Goal: Task Accomplishment & Management: Manage account settings

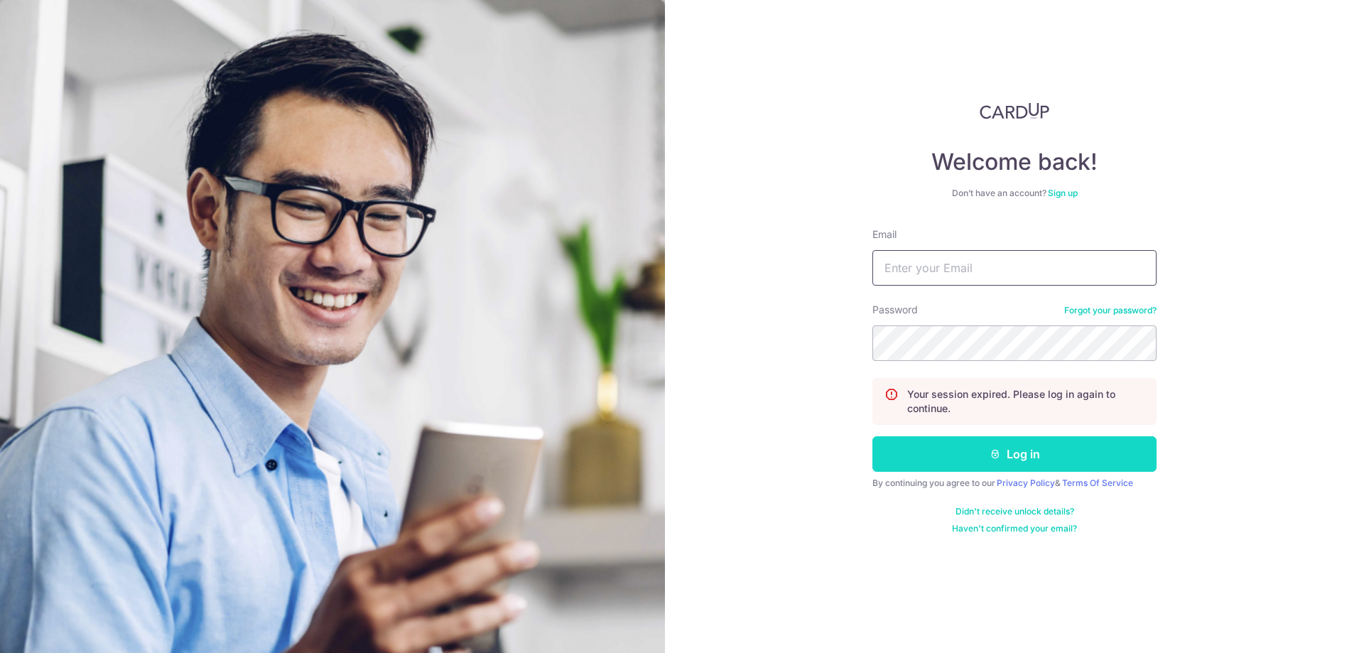
type input "[EMAIL_ADDRESS][DOMAIN_NAME]"
click at [927, 468] on button "Log in" at bounding box center [1015, 454] width 284 height 36
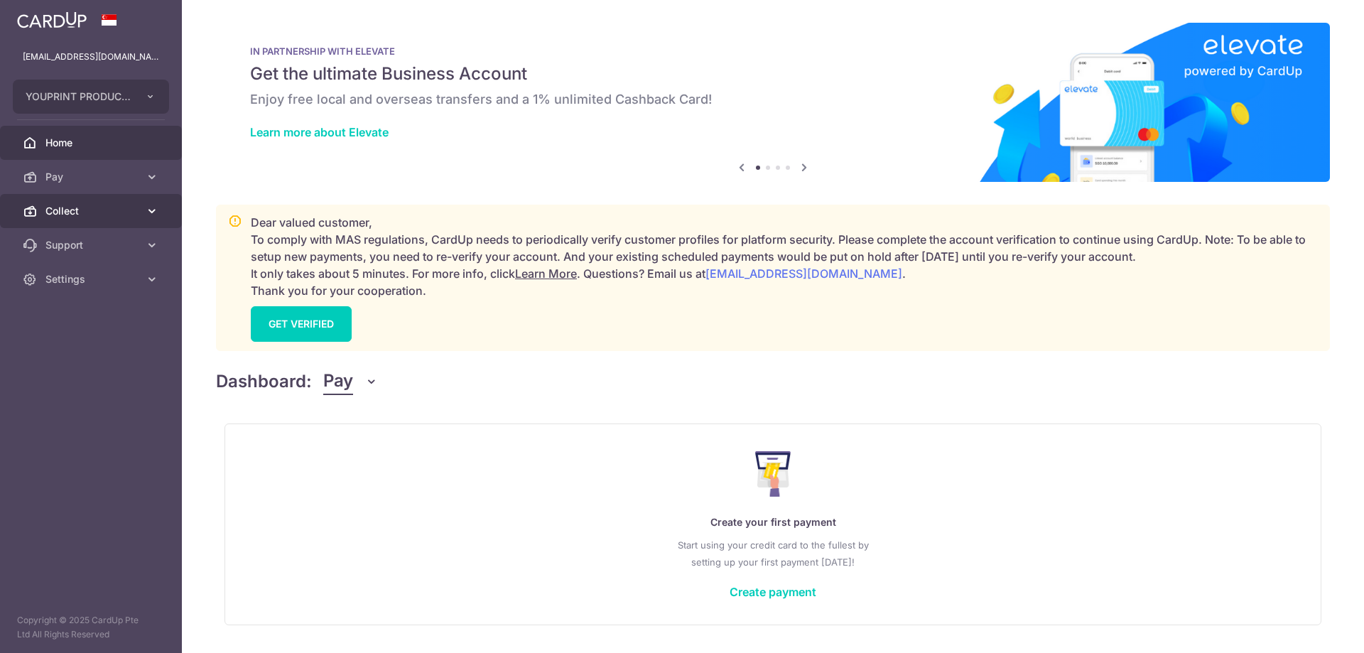
click at [85, 216] on span "Collect" at bounding box center [92, 211] width 94 height 14
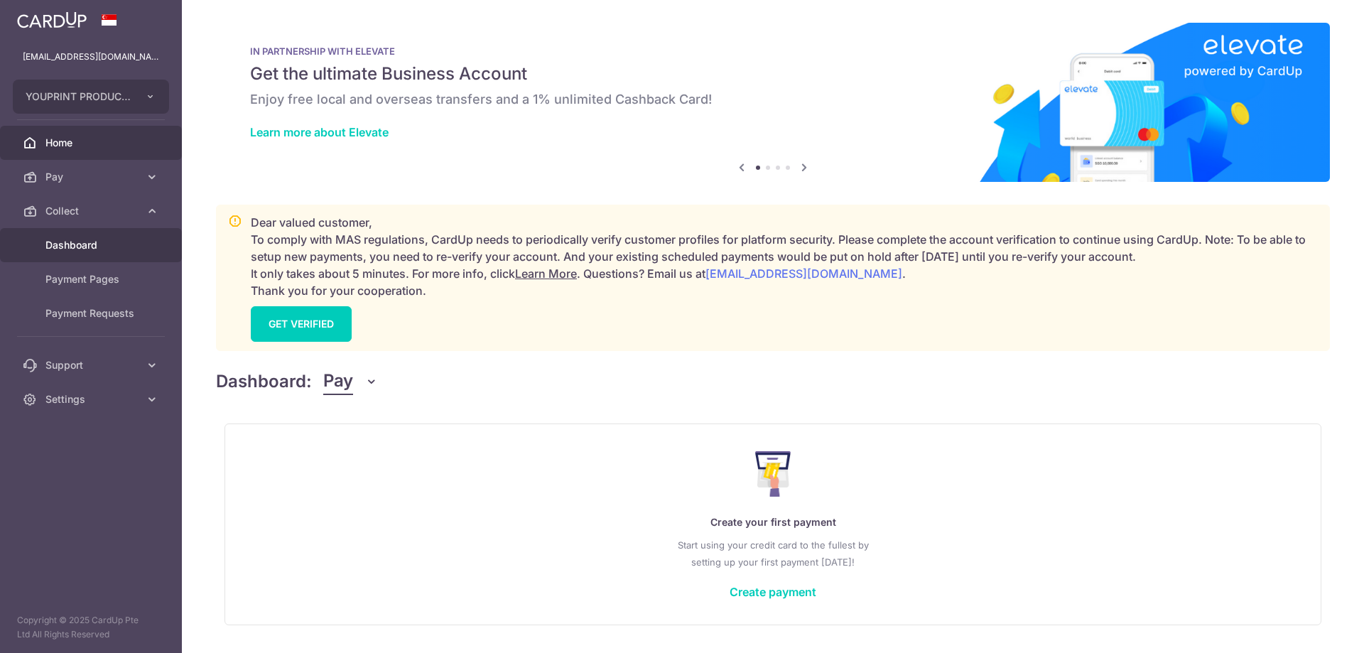
click at [80, 239] on span "Dashboard" at bounding box center [92, 245] width 94 height 14
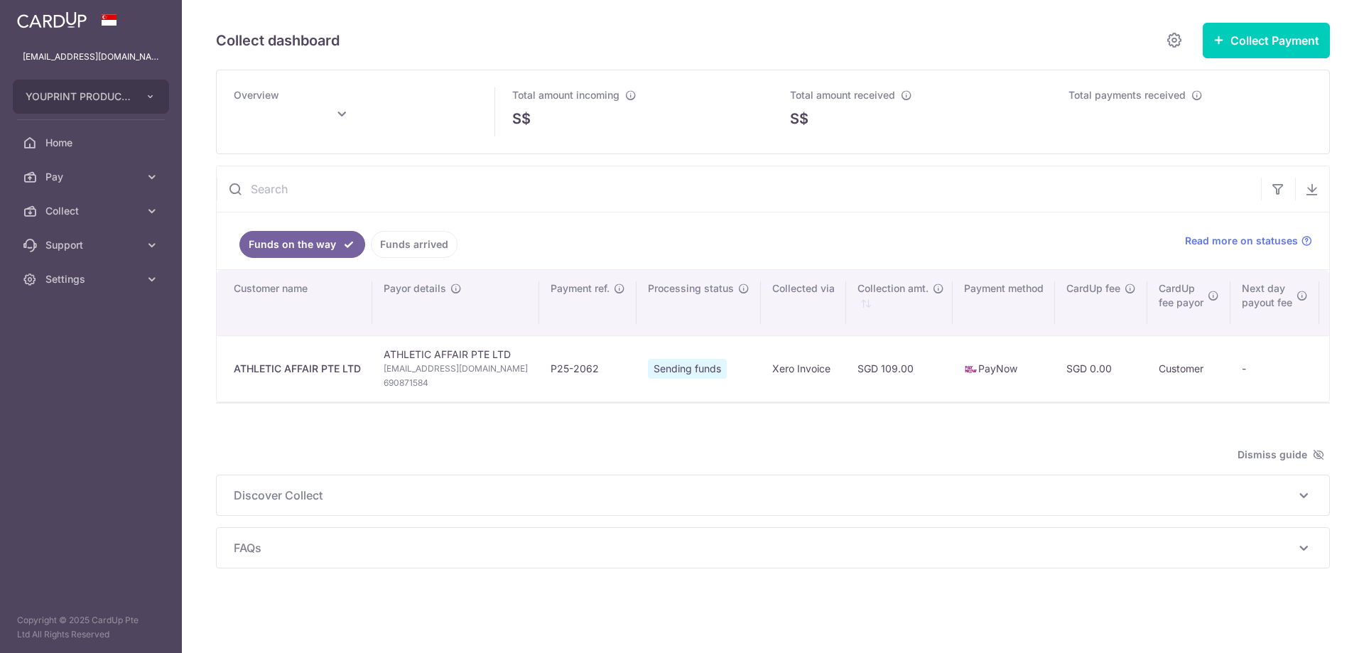
click at [831, 90] on span "Total amount received" at bounding box center [842, 95] width 105 height 12
type input "[DATE]"
